Goal: Navigation & Orientation: Find specific page/section

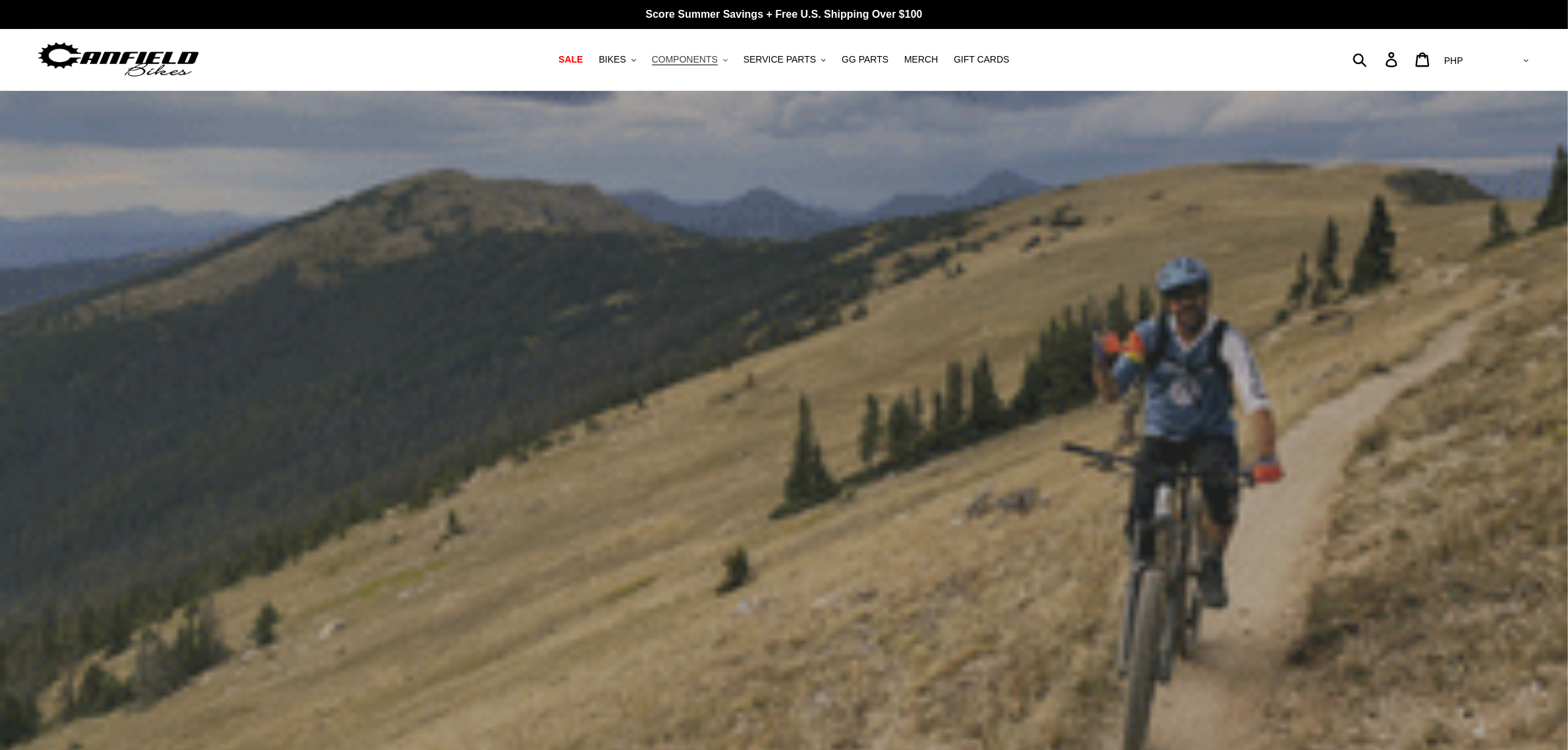
click at [708, 57] on span "COMPONENTS" at bounding box center [684, 59] width 66 height 11
click at [799, 57] on span "SERVICE PARTS" at bounding box center [779, 59] width 72 height 11
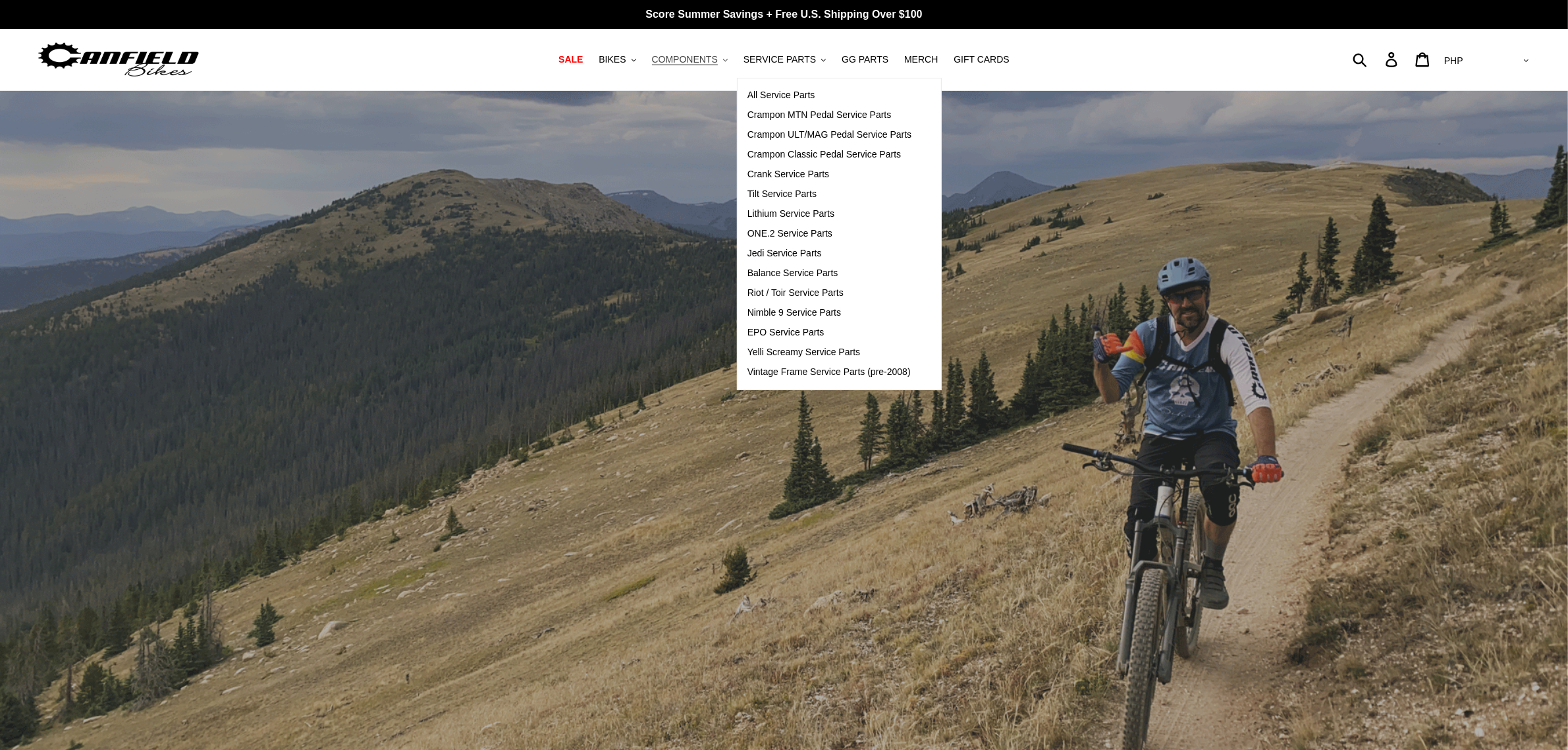
click at [679, 56] on span "COMPONENTS" at bounding box center [684, 59] width 66 height 11
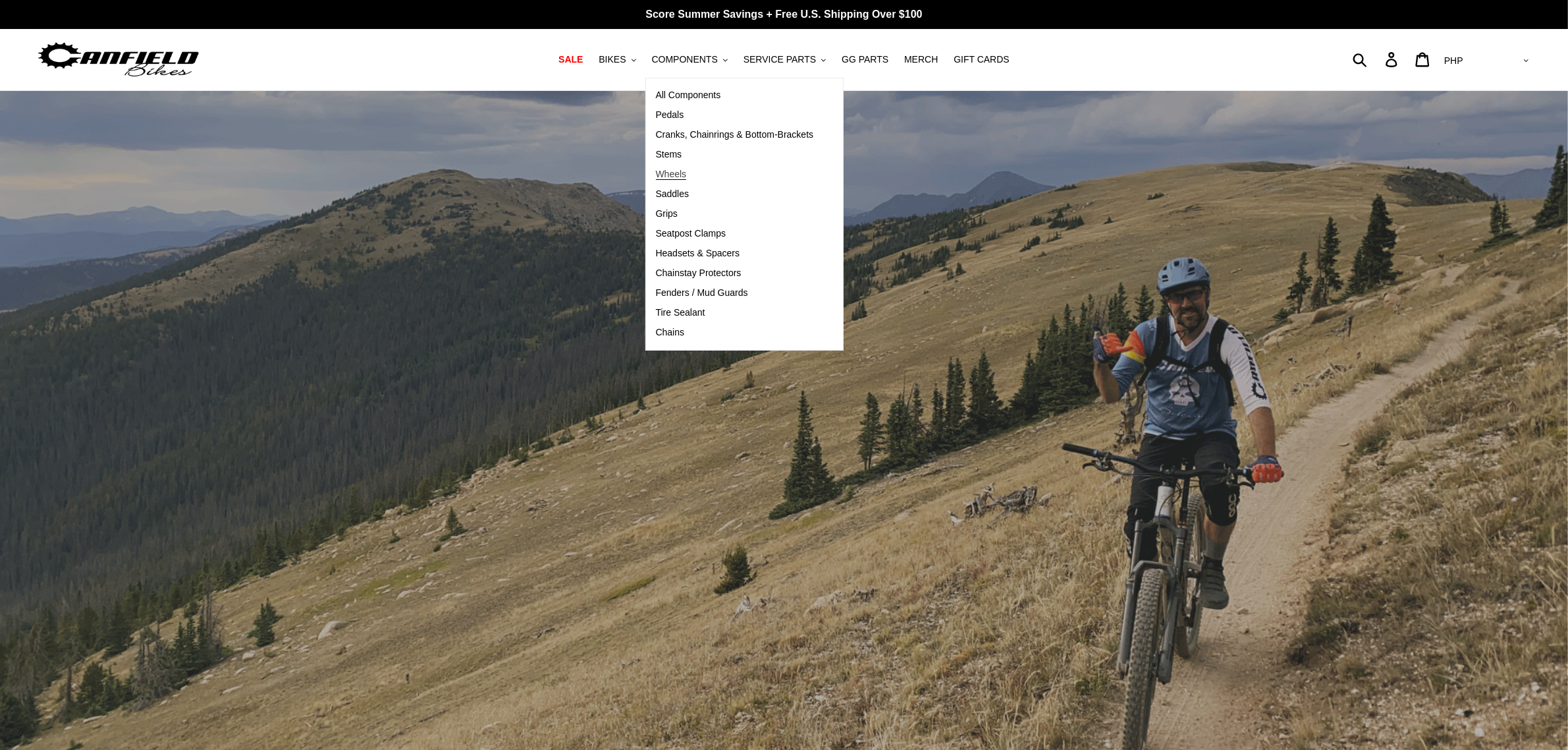
click at [685, 173] on span "Wheels" at bounding box center [671, 174] width 31 height 11
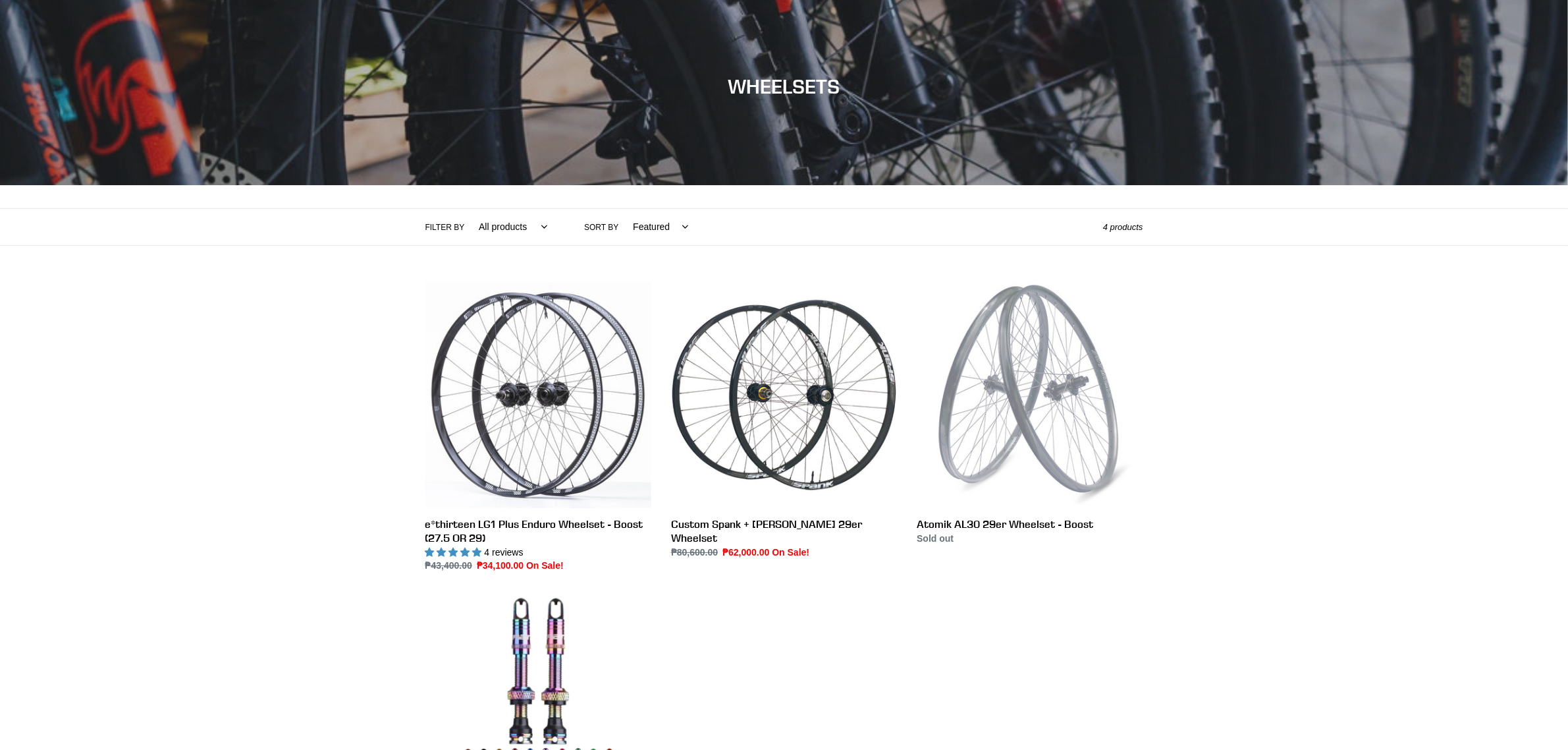
scroll to position [82, 0]
